Goal: Communication & Community: Answer question/provide support

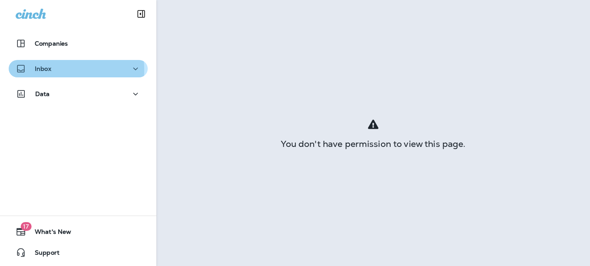
click at [51, 70] on p "Inbox" at bounding box center [43, 68] width 17 height 7
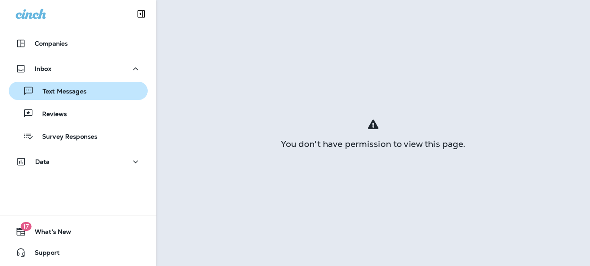
click at [65, 91] on p "Text Messages" at bounding box center [60, 92] width 53 height 8
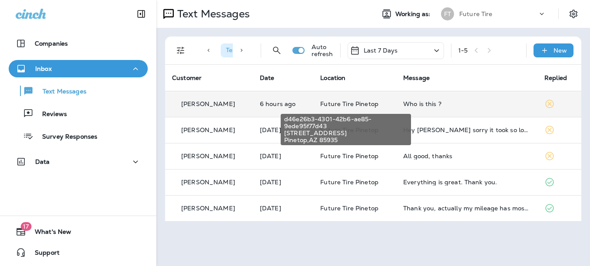
click at [344, 103] on span "Future Tire Pinetop" at bounding box center [349, 104] width 58 height 8
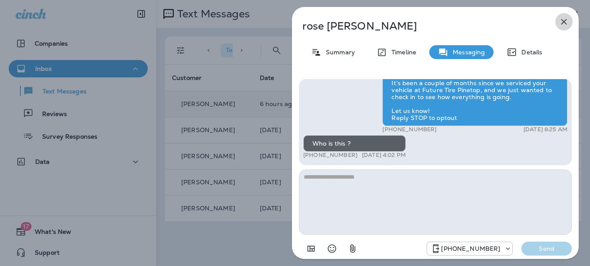
click at [566, 22] on icon "button" at bounding box center [564, 22] width 10 height 10
